Goal: Find specific page/section: Locate a particular part of the current website

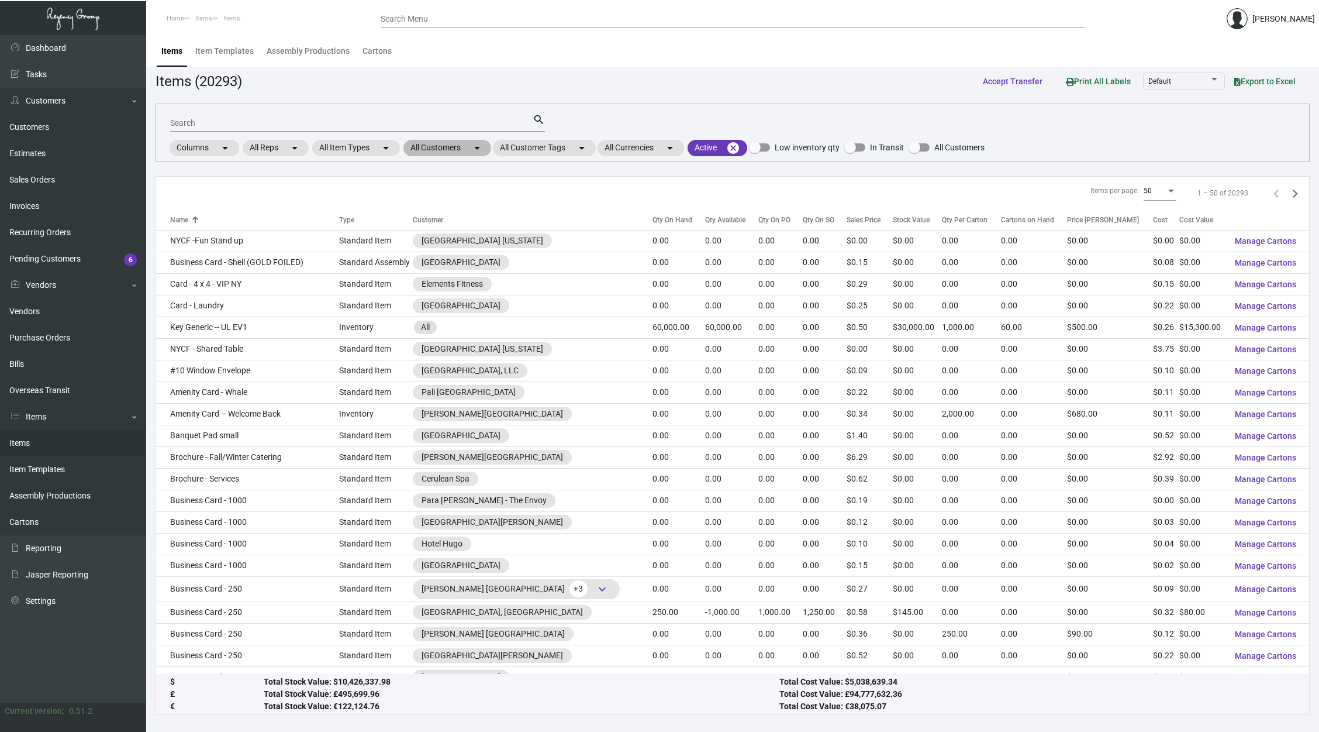
click at [480, 148] on mat-icon "arrow_drop_down" at bounding box center [477, 148] width 14 height 14
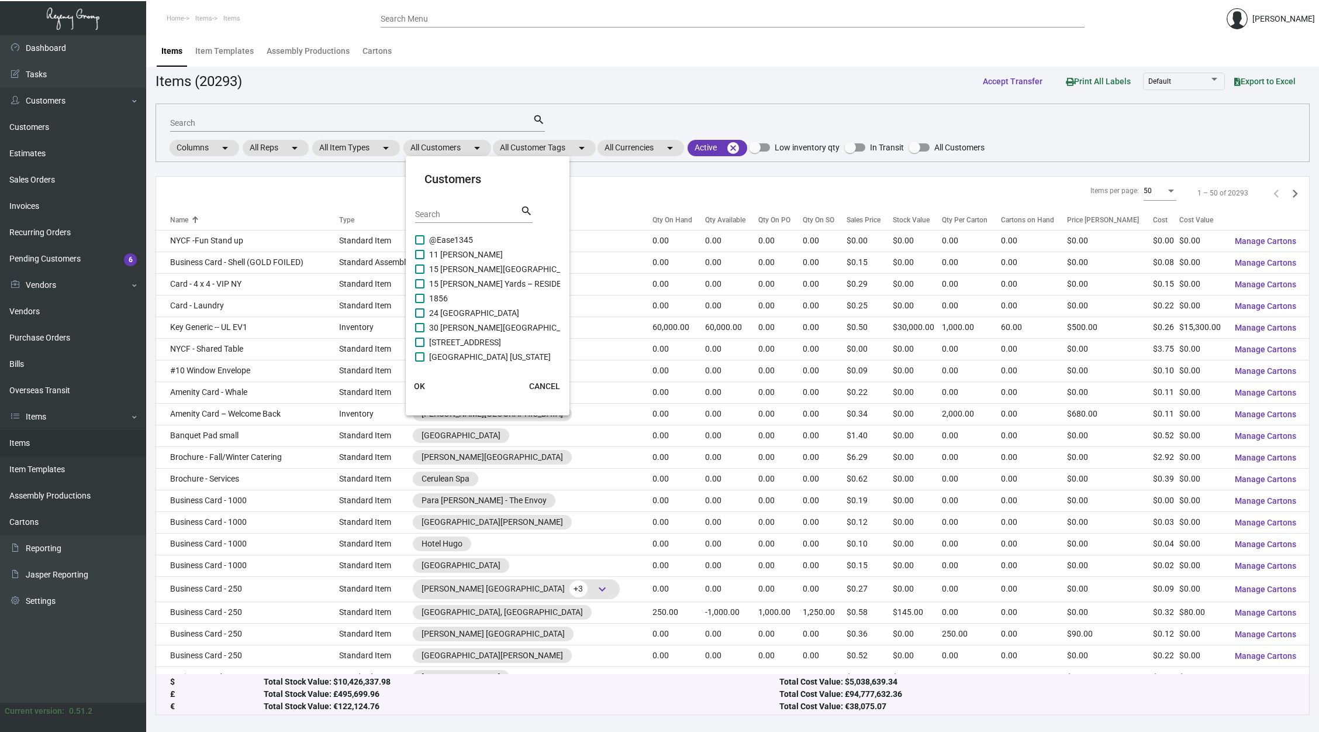
click at [457, 219] on div "Search" at bounding box center [467, 214] width 105 height 18
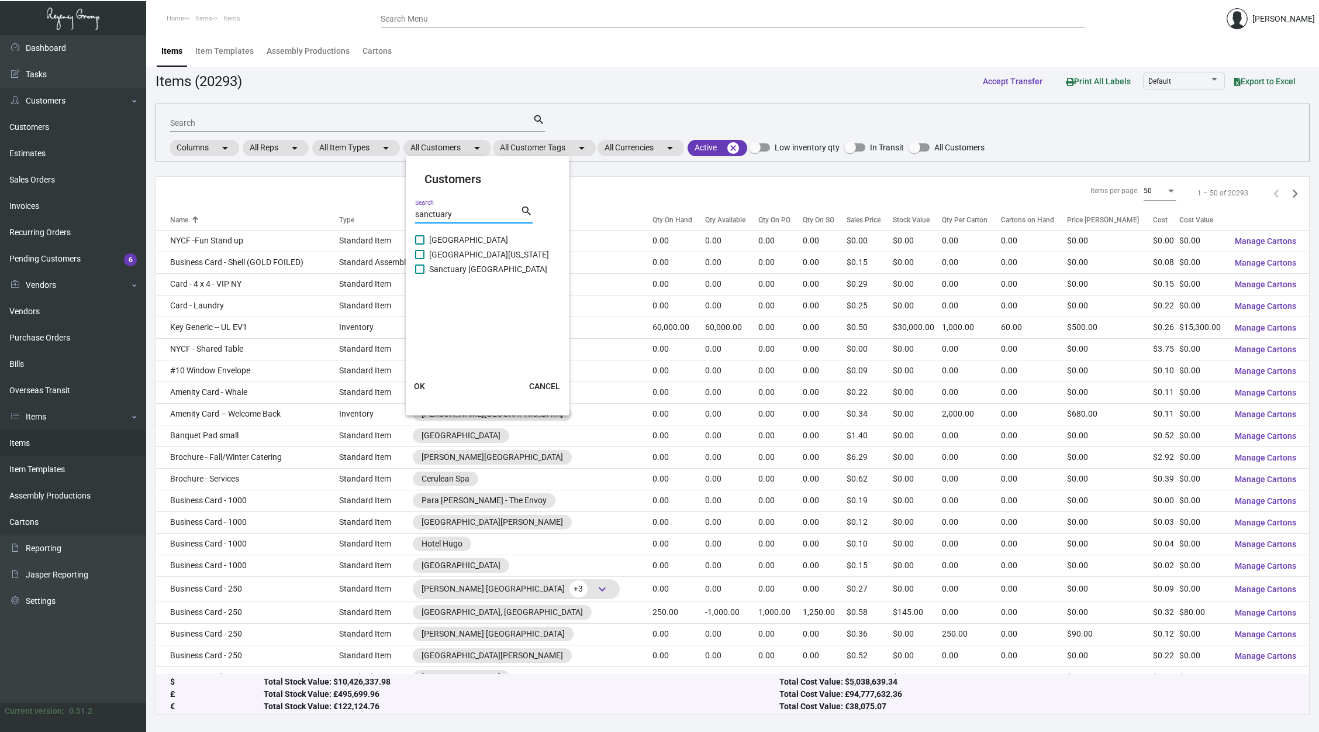
type input "sanctuary"
click at [469, 239] on span "[GEOGRAPHIC_DATA]" at bounding box center [468, 240] width 79 height 14
click at [420, 244] on input "[GEOGRAPHIC_DATA]" at bounding box center [419, 244] width 1 height 1
checkbox input "true"
click at [415, 390] on span "OK" at bounding box center [419, 385] width 11 height 9
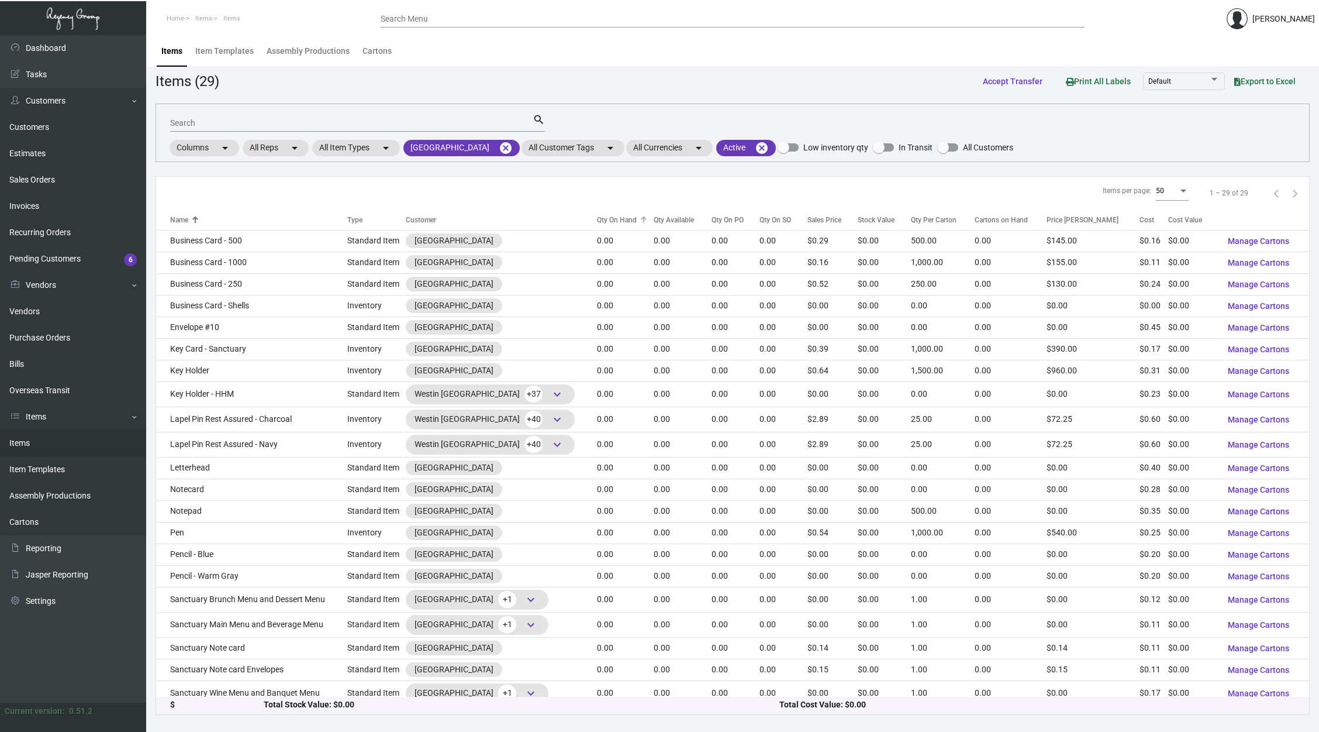
click at [608, 218] on div "Qty On Hand" at bounding box center [617, 220] width 40 height 11
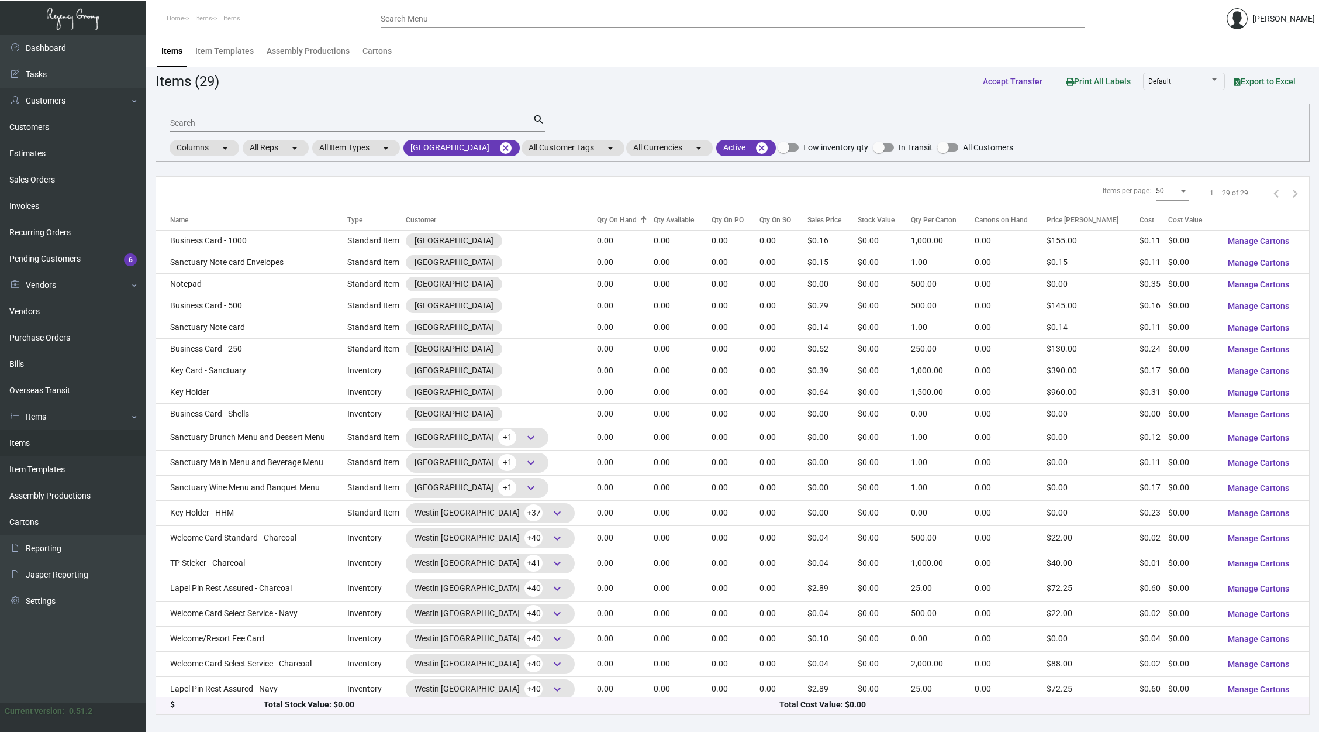
click at [608, 218] on div "Qty On Hand" at bounding box center [617, 220] width 40 height 11
